Goal: Task Accomplishment & Management: Use online tool/utility

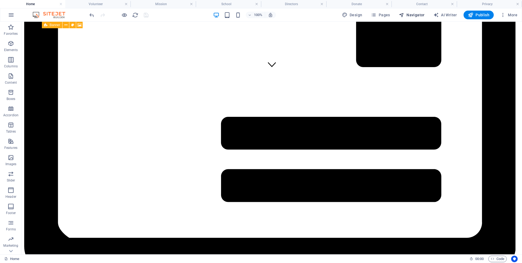
click at [409, 15] on span "Navigator" at bounding box center [412, 14] width 26 height 5
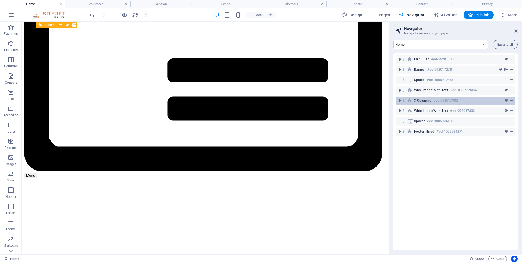
scroll to position [180, 0]
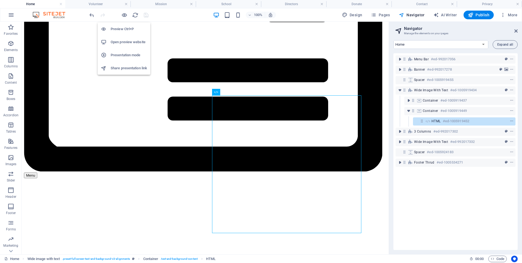
click at [129, 42] on h6 "Open preview website" at bounding box center [129, 42] width 36 height 7
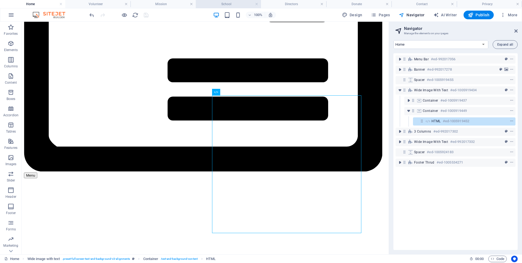
click at [224, 5] on h4 "School" at bounding box center [228, 4] width 65 height 6
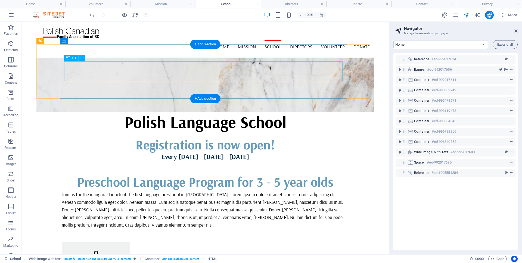
select select "17985177-en"
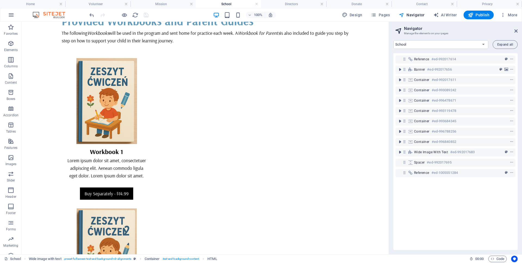
scroll to position [1560, 0]
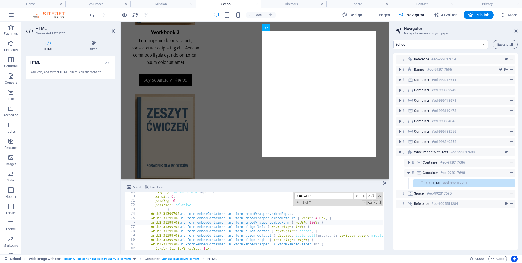
scroll to position [298, 0]
click at [379, 196] on span at bounding box center [380, 196] width 4 height 4
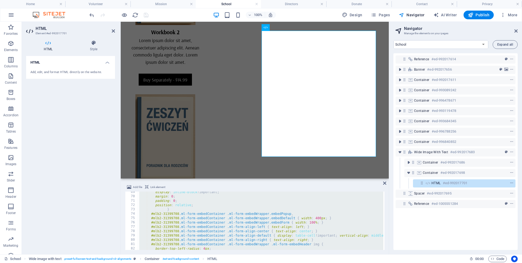
paste textarea
type textarea "</script>"
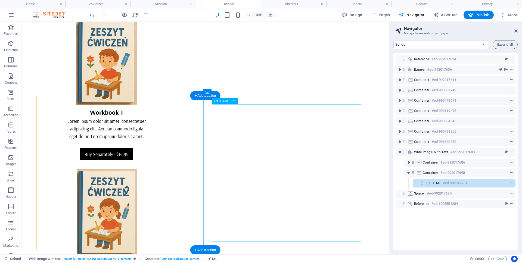
scroll to position [1558, 0]
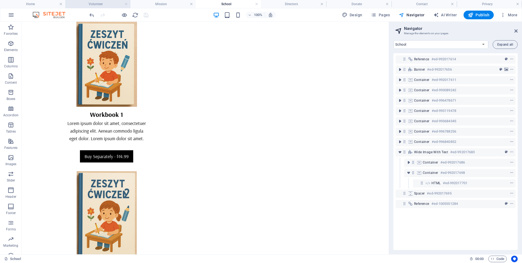
click at [104, 4] on h4 "Volunteer" at bounding box center [97, 4] width 65 height 6
select select "17985183-en"
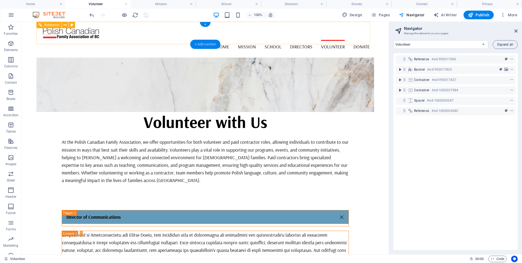
scroll to position [437, 0]
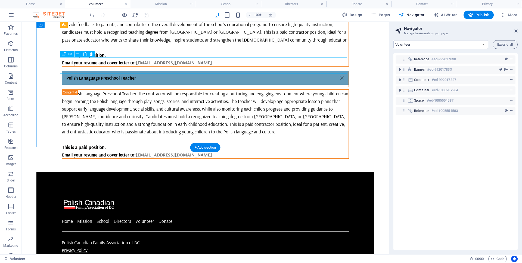
click at [127, 71] on div "Polish Lanaguage Preschool Teacher" at bounding box center [205, 79] width 287 height 16
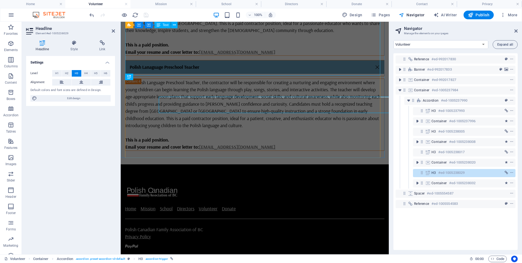
scroll to position [398, 0]
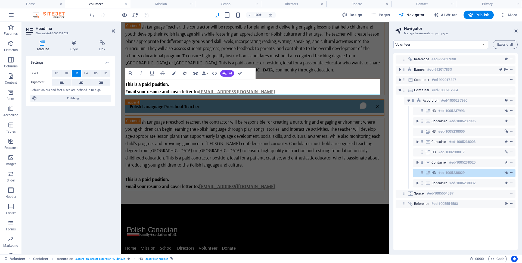
click at [226, 100] on link "Polish Lanaguage Preschool Teacher" at bounding box center [254, 107] width 259 height 14
click at [152, 100] on link "Polish Lanaguage Preschool Teacher" at bounding box center [254, 107] width 259 height 14
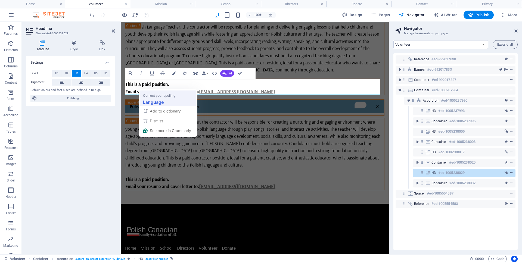
click at [161, 99] on strong "Language" at bounding box center [153, 102] width 21 height 7
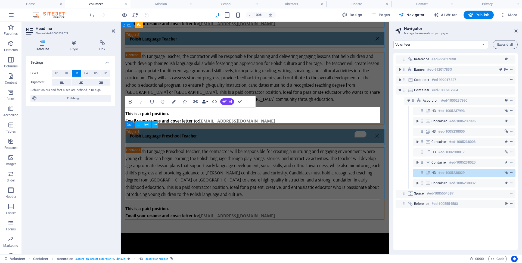
scroll to position [335, 0]
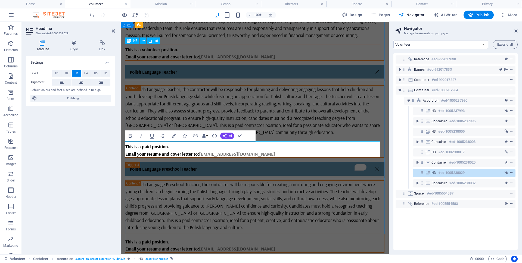
click at [153, 65] on div "Polish Language Teacher" at bounding box center [254, 73] width 259 height 16
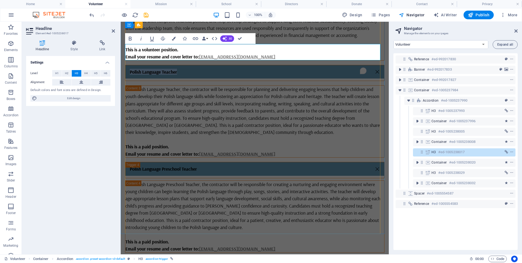
click at [154, 65] on link "Polish Language Teacher" at bounding box center [254, 72] width 259 height 14
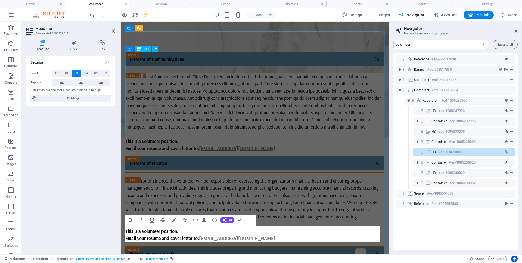
scroll to position [228, 0]
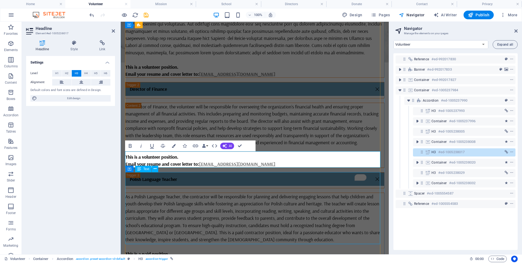
click at [166, 193] on div "As a Polish Language Teacher, the contractor will be responsible for planning a…" at bounding box center [254, 229] width 259 height 72
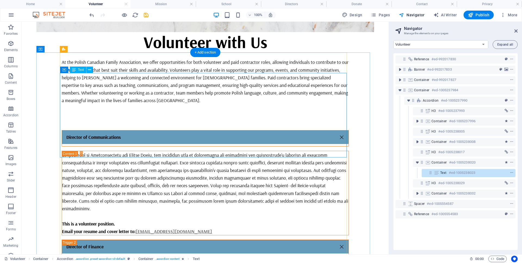
scroll to position [60, 0]
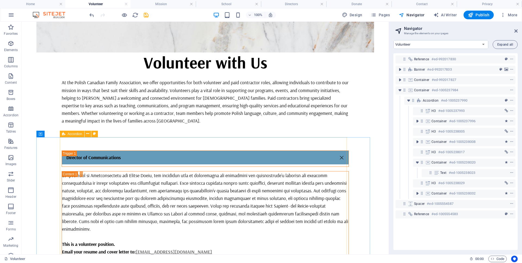
click at [72, 133] on span "Accordion" at bounding box center [75, 133] width 14 height 3
select select "rem"
select select "px"
select select "rem"
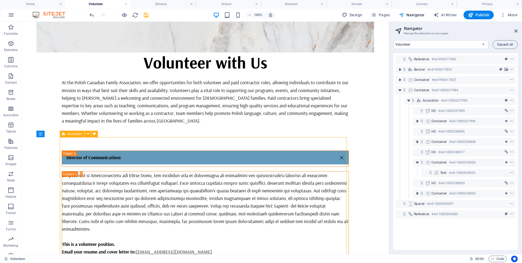
select select "rem"
select select "px"
select select "rem"
select select "px"
select select "preset-accordion-v3-default"
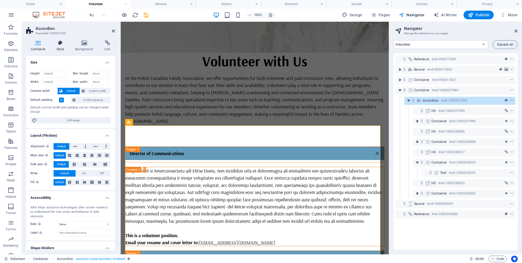
click at [62, 41] on icon at bounding box center [60, 42] width 16 height 5
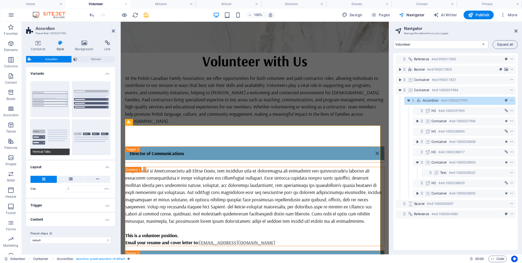
click at [52, 141] on button "Vertical Tabs" at bounding box center [49, 137] width 39 height 36
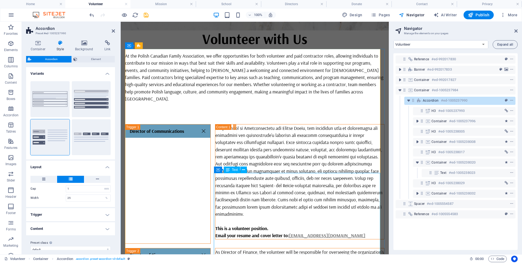
scroll to position [37, 0]
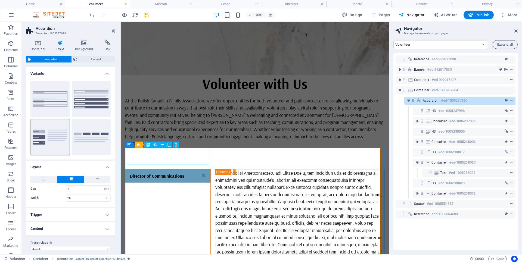
click at [167, 169] on div "Director of Communications" at bounding box center [168, 229] width 86 height 120
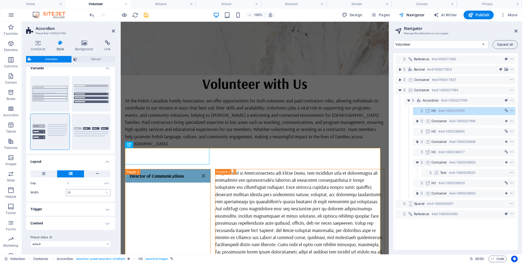
scroll to position [7, 0]
click at [82, 205] on h4 "Trigger" at bounding box center [70, 207] width 89 height 13
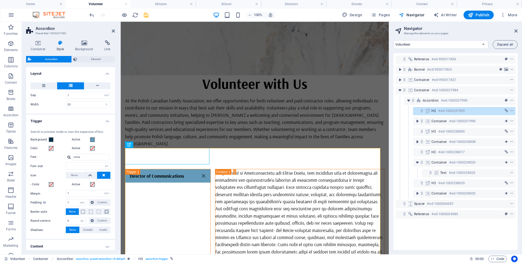
scroll to position [118, 0]
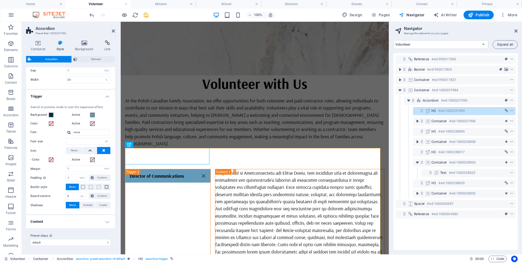
click at [66, 221] on h4 "Content" at bounding box center [70, 221] width 89 height 13
click at [50, 123] on span at bounding box center [51, 123] width 4 height 4
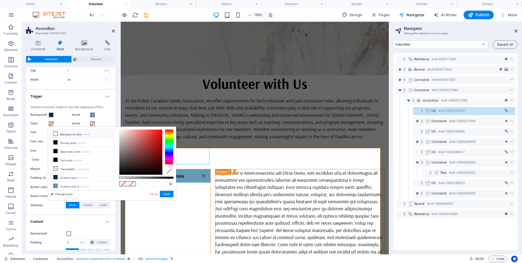
click at [56, 133] on icon at bounding box center [56, 134] width 4 height 4
type input "#ffffff"
click at [91, 124] on span at bounding box center [92, 123] width 4 height 4
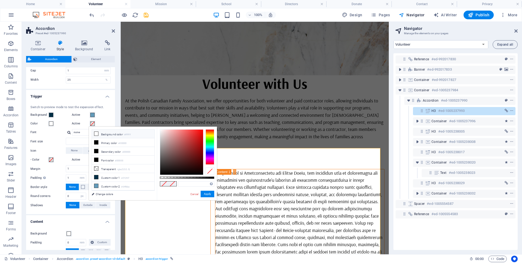
click at [96, 133] on icon at bounding box center [96, 134] width 4 height 4
type input "#ffffff"
drag, startPoint x: 110, startPoint y: 120, endPoint x: 53, endPoint y: 126, distance: 57.9
click at [110, 120] on div "Switch to preview mode to test the expansion effect. Background Active Color Ac…" at bounding box center [70, 157] width 91 height 115
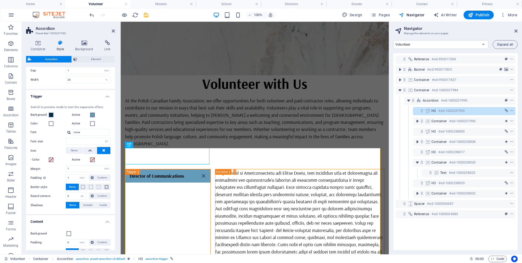
click at [147, 17] on icon "save" at bounding box center [146, 15] width 6 height 6
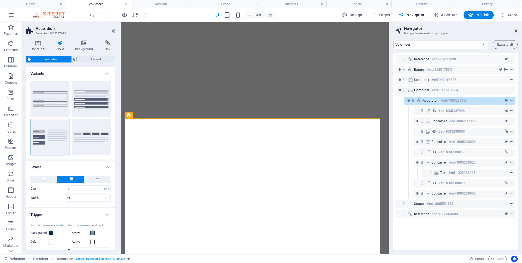
select select "rem"
select select "px"
select select "rem"
select select "px"
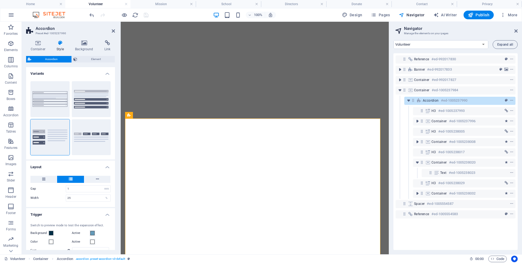
select select "rem"
select select "px"
select select "preset-accordion-v3-default"
select select "17985183-en"
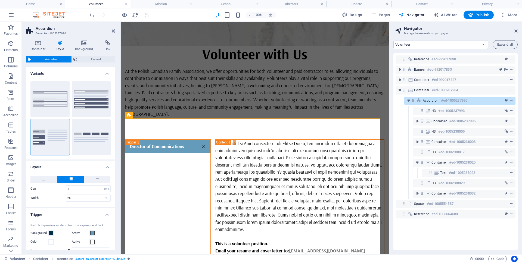
scroll to position [67, 0]
click at [88, 100] on button "Default" at bounding box center [91, 99] width 39 height 36
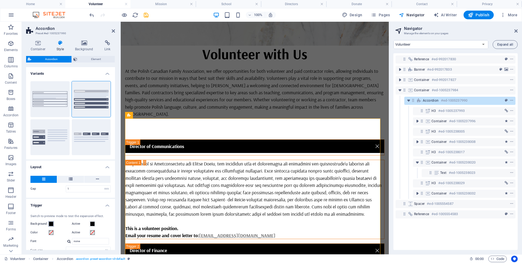
click at [52, 223] on span at bounding box center [51, 224] width 4 height 4
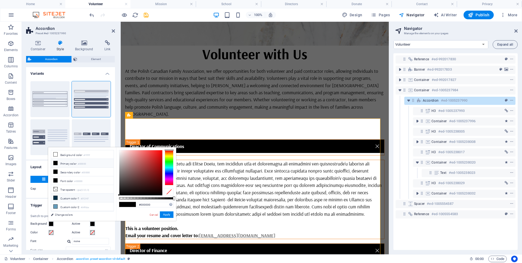
click at [56, 199] on icon at bounding box center [56, 198] width 4 height 4
type input "#012f47"
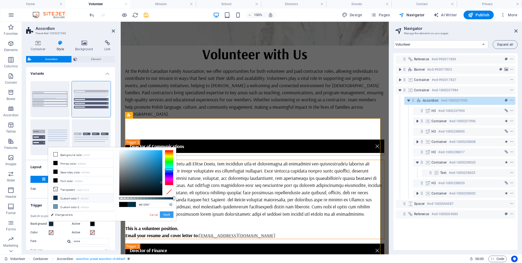
click at [166, 214] on button "Apply" at bounding box center [167, 214] width 14 height 7
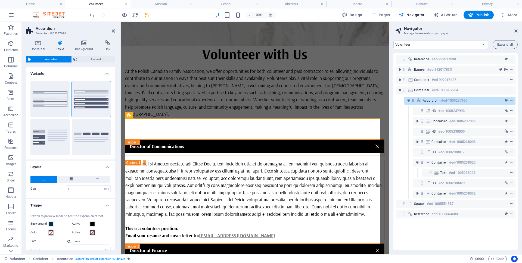
click at [52, 232] on span at bounding box center [51, 232] width 4 height 4
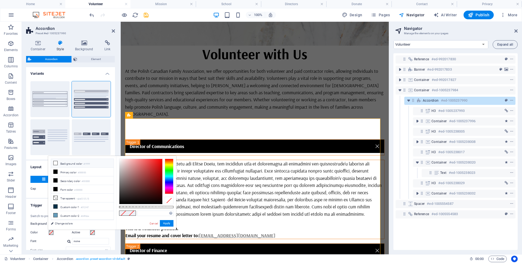
click at [55, 163] on icon at bounding box center [56, 163] width 4 height 4
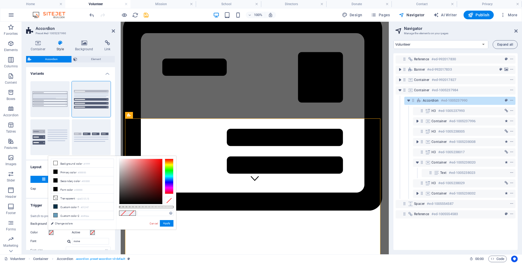
type input "#ffffff"
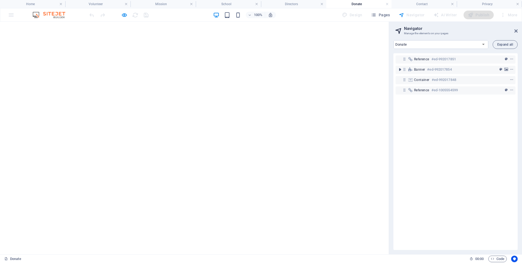
select select "17985186-en"
